Goal: Find specific page/section: Find specific page/section

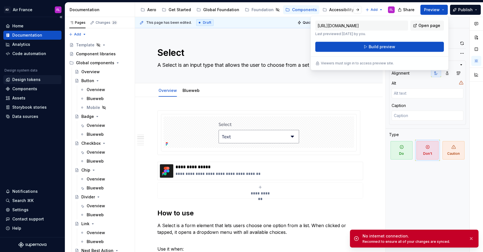
scroll to position [269, 0]
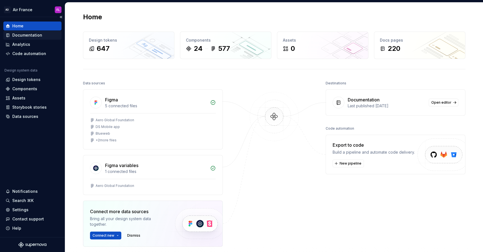
click at [27, 34] on div "Documentation" at bounding box center [27, 35] width 30 height 6
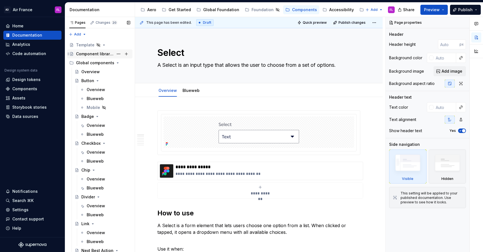
click at [92, 54] on div "Component libraries" at bounding box center [94, 54] width 37 height 6
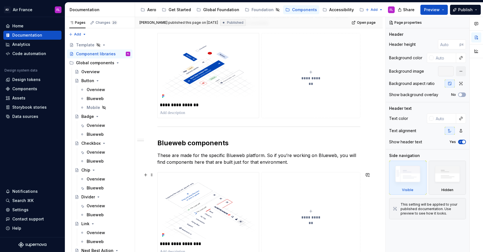
scroll to position [86, 0]
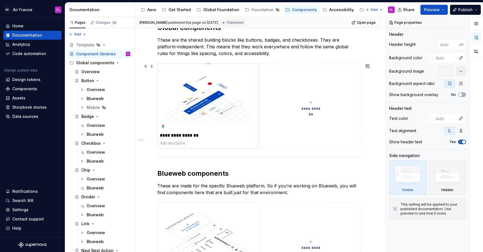
click at [178, 116] on img at bounding box center [208, 98] width 97 height 65
type textarea "*"
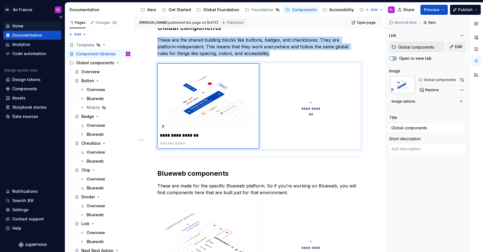
click at [22, 27] on div "Home" at bounding box center [17, 26] width 11 height 6
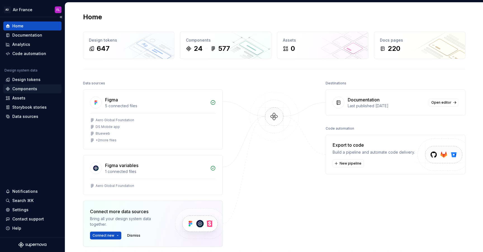
click at [25, 90] on div "Components" at bounding box center [24, 89] width 25 height 6
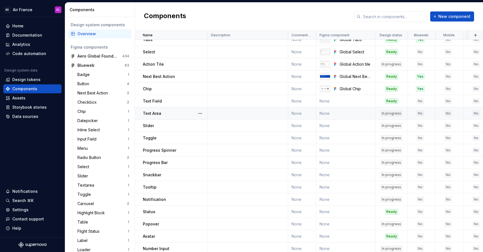
scroll to position [83, 0]
